Goal: Information Seeking & Learning: Learn about a topic

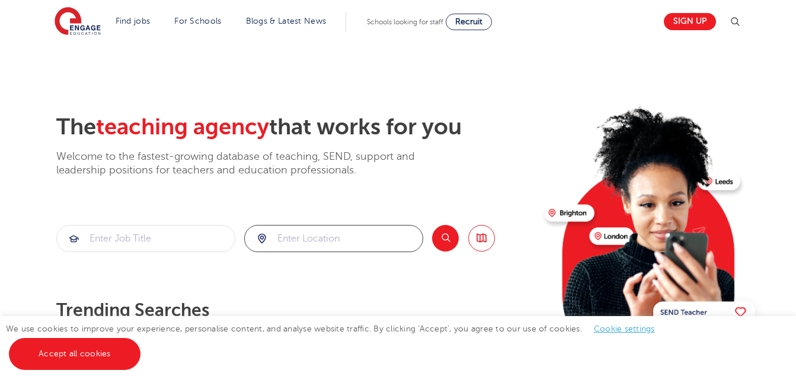
click at [308, 236] on input "search" at bounding box center [334, 239] width 178 height 26
type input "london"
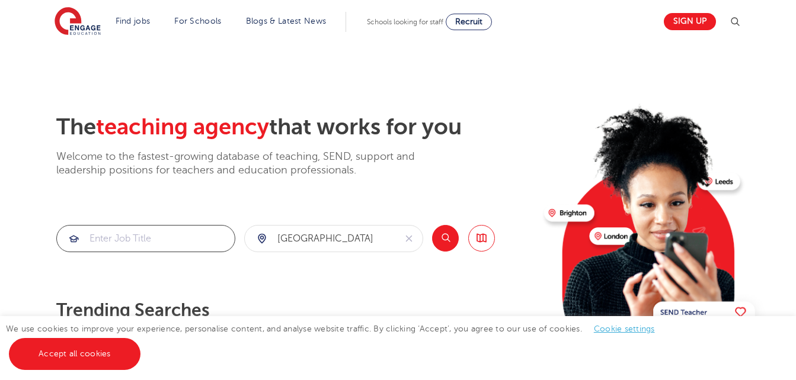
click at [180, 235] on input "search" at bounding box center [146, 239] width 178 height 26
type input "w"
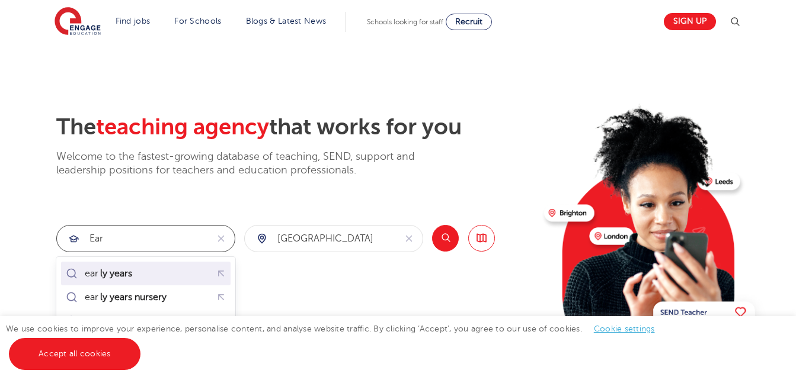
click at [148, 272] on div "ear ly years" at bounding box center [145, 273] width 165 height 18
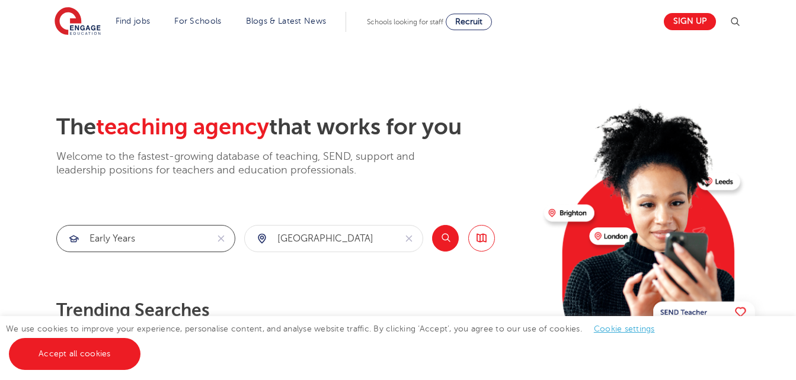
type input "early years"
click at [446, 238] on button "Search" at bounding box center [445, 238] width 27 height 27
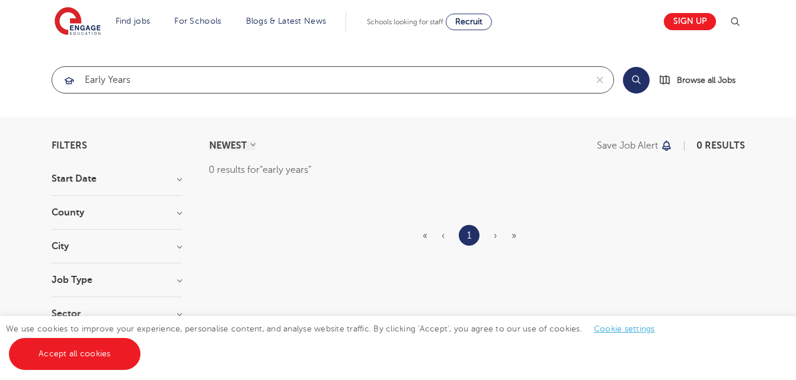
click at [158, 84] on input "early years" at bounding box center [319, 80] width 534 height 26
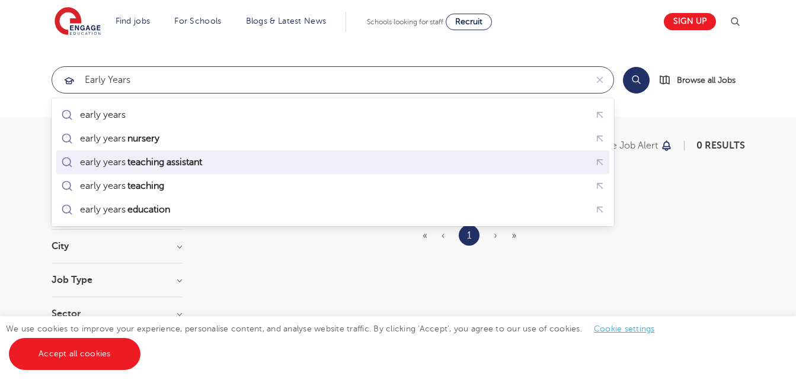
click at [155, 165] on mark "teaching assistant" at bounding box center [165, 162] width 78 height 14
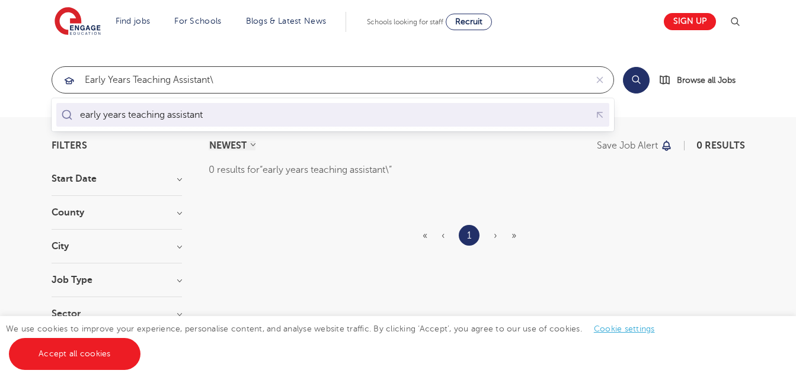
click at [230, 118] on div "early years teaching assistant" at bounding box center [333, 115] width 548 height 18
type input "early years teaching assistant"
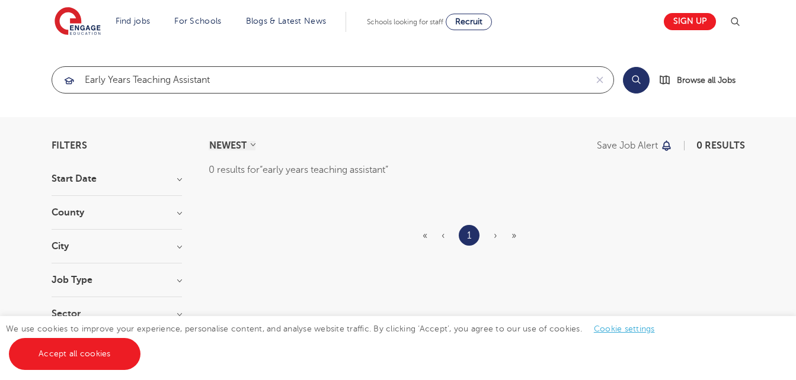
click button "Submit" at bounding box center [0, 0] width 0 height 0
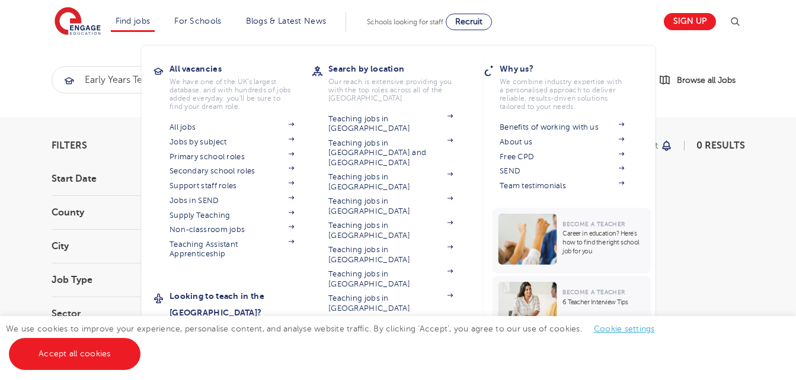
click at [394, 367] on link "Teaching jobs in [GEOGRAPHIC_DATA]" at bounding box center [390, 377] width 124 height 20
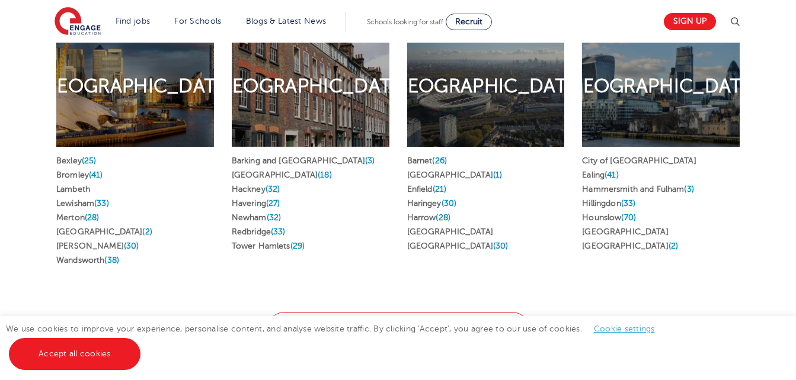
scroll to position [663, 0]
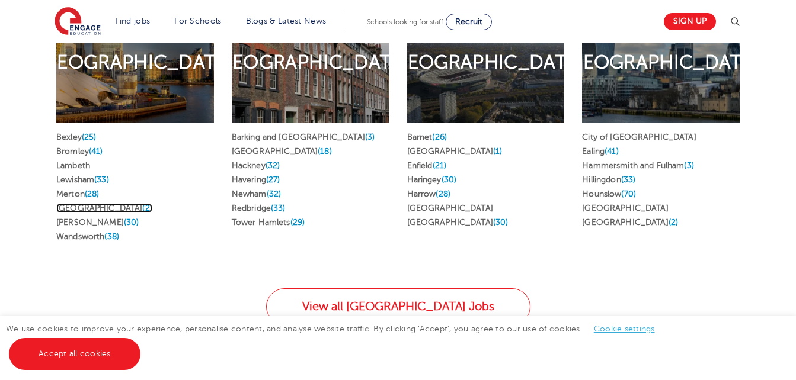
click at [98, 204] on link "Southwark (2)" at bounding box center [104, 208] width 96 height 9
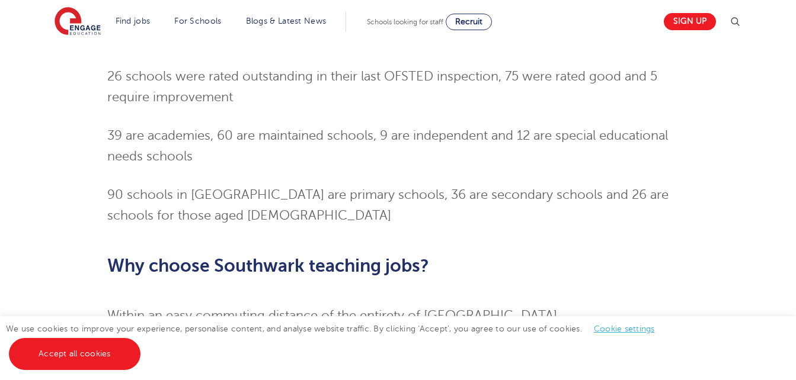
scroll to position [900, 0]
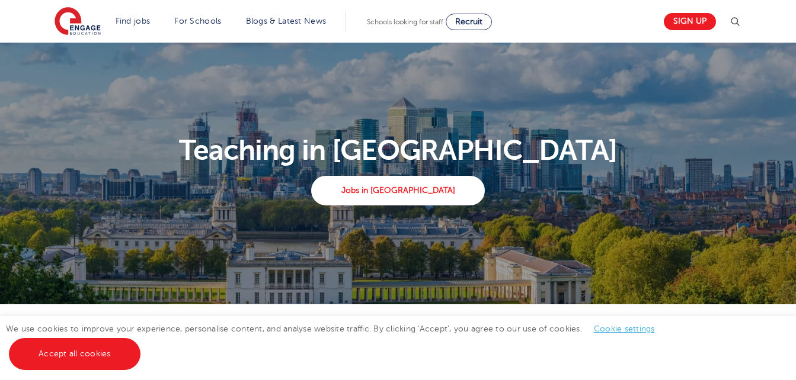
scroll to position [687, 0]
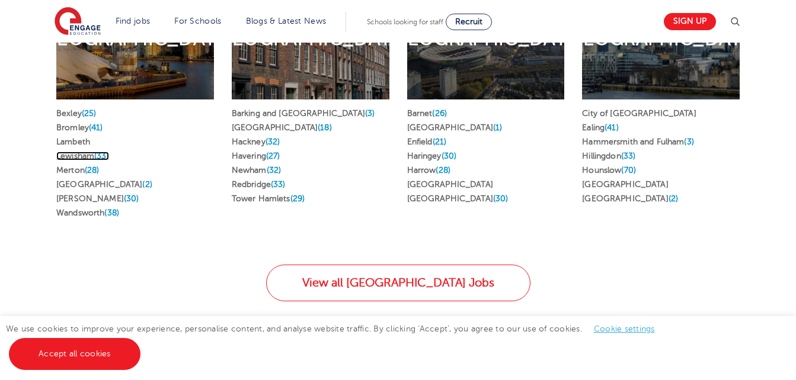
click at [78, 152] on link "Lewisham (33)" at bounding box center [82, 156] width 53 height 9
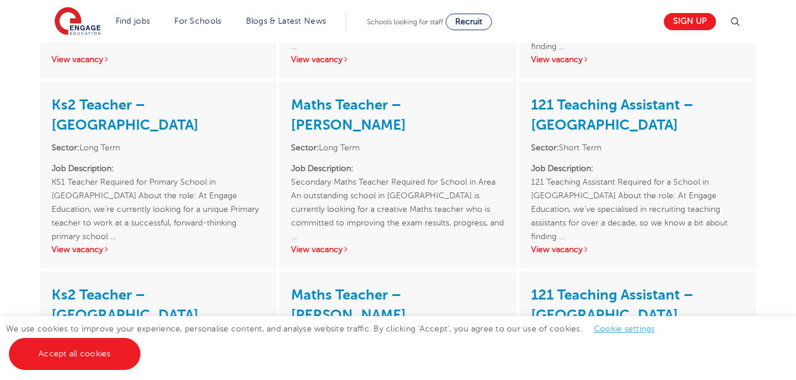
scroll to position [1848, 0]
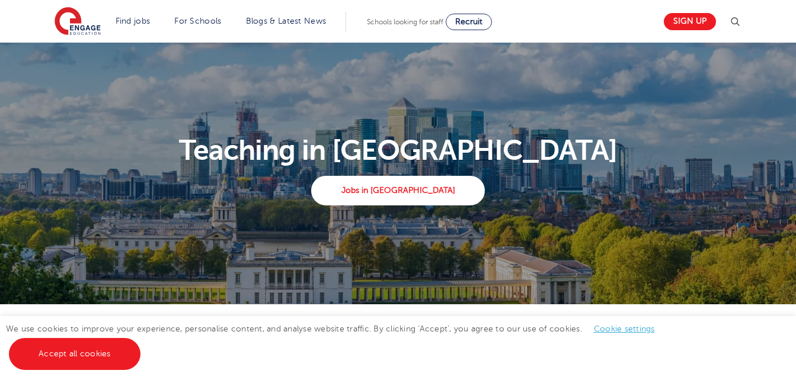
scroll to position [711, 0]
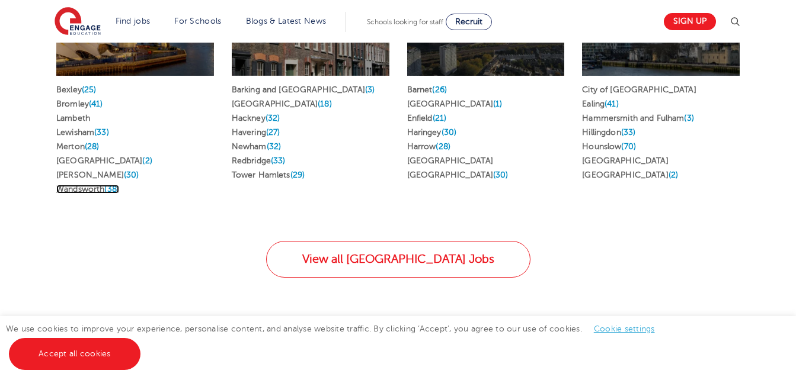
click at [76, 185] on link "Wandsworth (38)" at bounding box center [87, 189] width 63 height 9
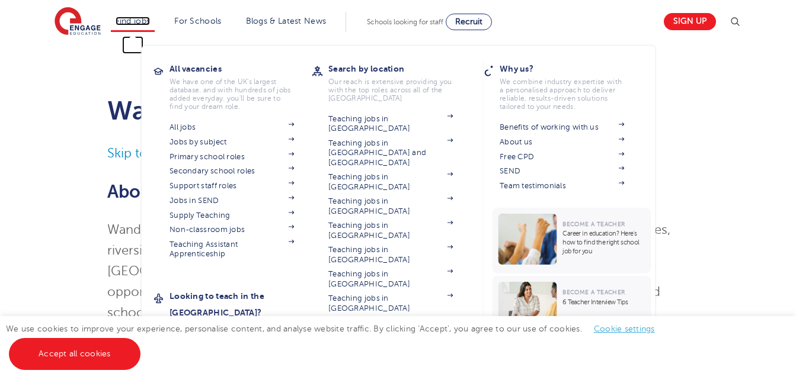
click at [138, 21] on link "Find jobs" at bounding box center [133, 21] width 35 height 9
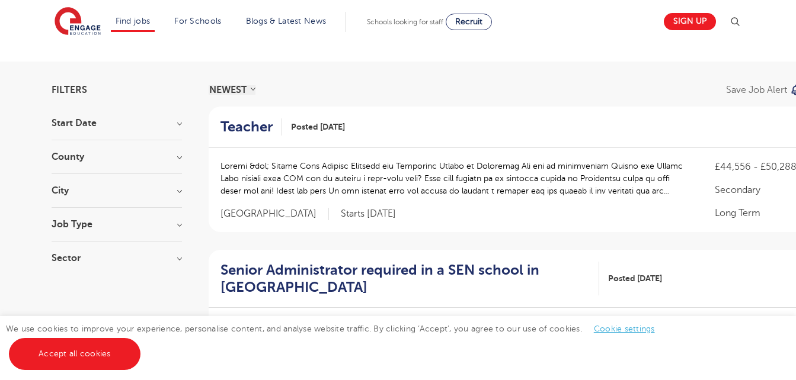
scroll to position [71, 0]
